Goal: Transaction & Acquisition: Purchase product/service

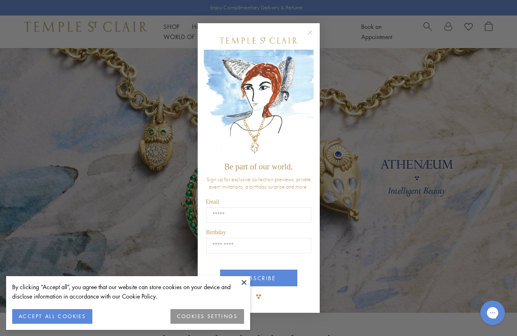
click at [309, 32] on circle "Close dialog" at bounding box center [310, 32] width 10 height 10
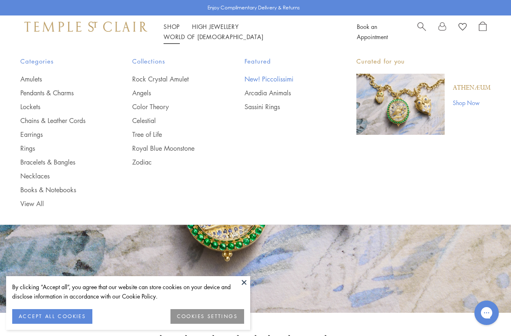
click at [255, 77] on link "New! Piccolissimi" at bounding box center [283, 78] width 79 height 9
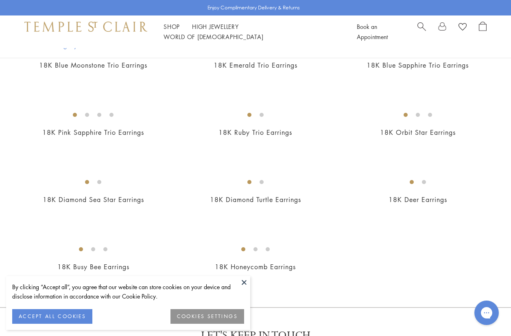
scroll to position [474, 0]
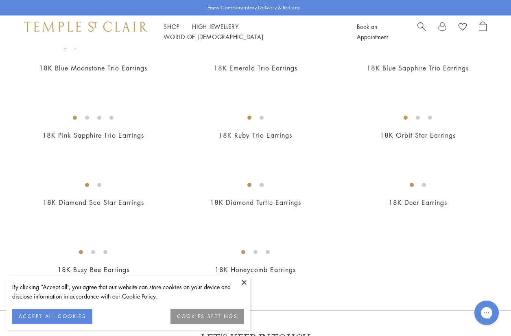
click at [0, 0] on img at bounding box center [0, 0] width 0 height 0
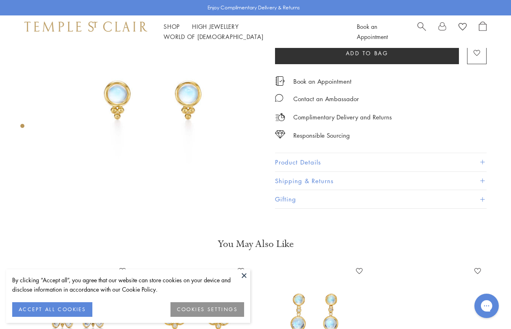
scroll to position [91, 0]
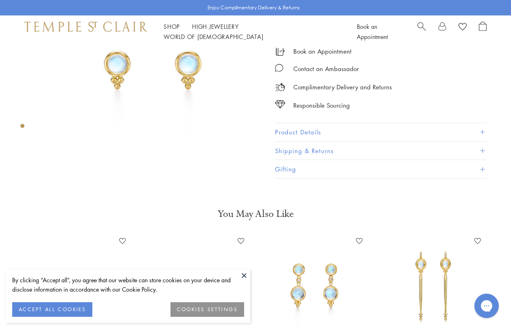
click at [243, 275] on button at bounding box center [244, 276] width 12 height 12
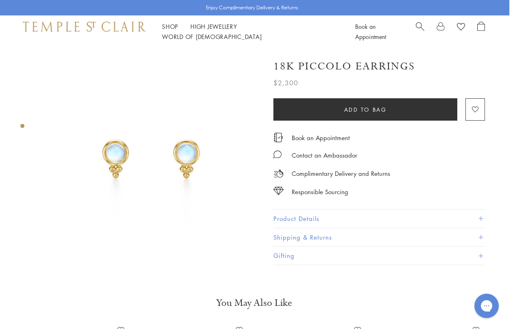
scroll to position [0, 2]
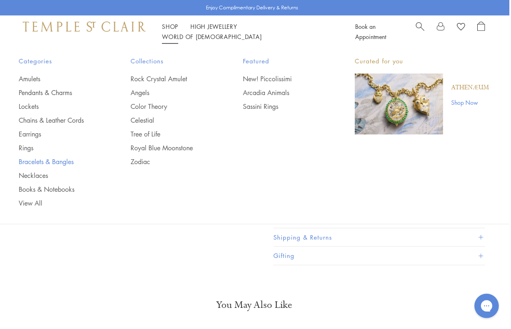
click at [35, 162] on link "Bracelets & Bangles" at bounding box center [58, 161] width 79 height 9
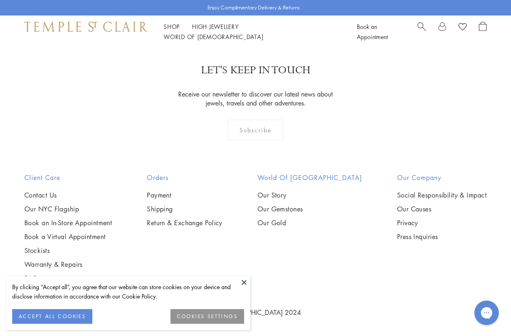
scroll to position [2417, 0]
